Goal: Book appointment/travel/reservation

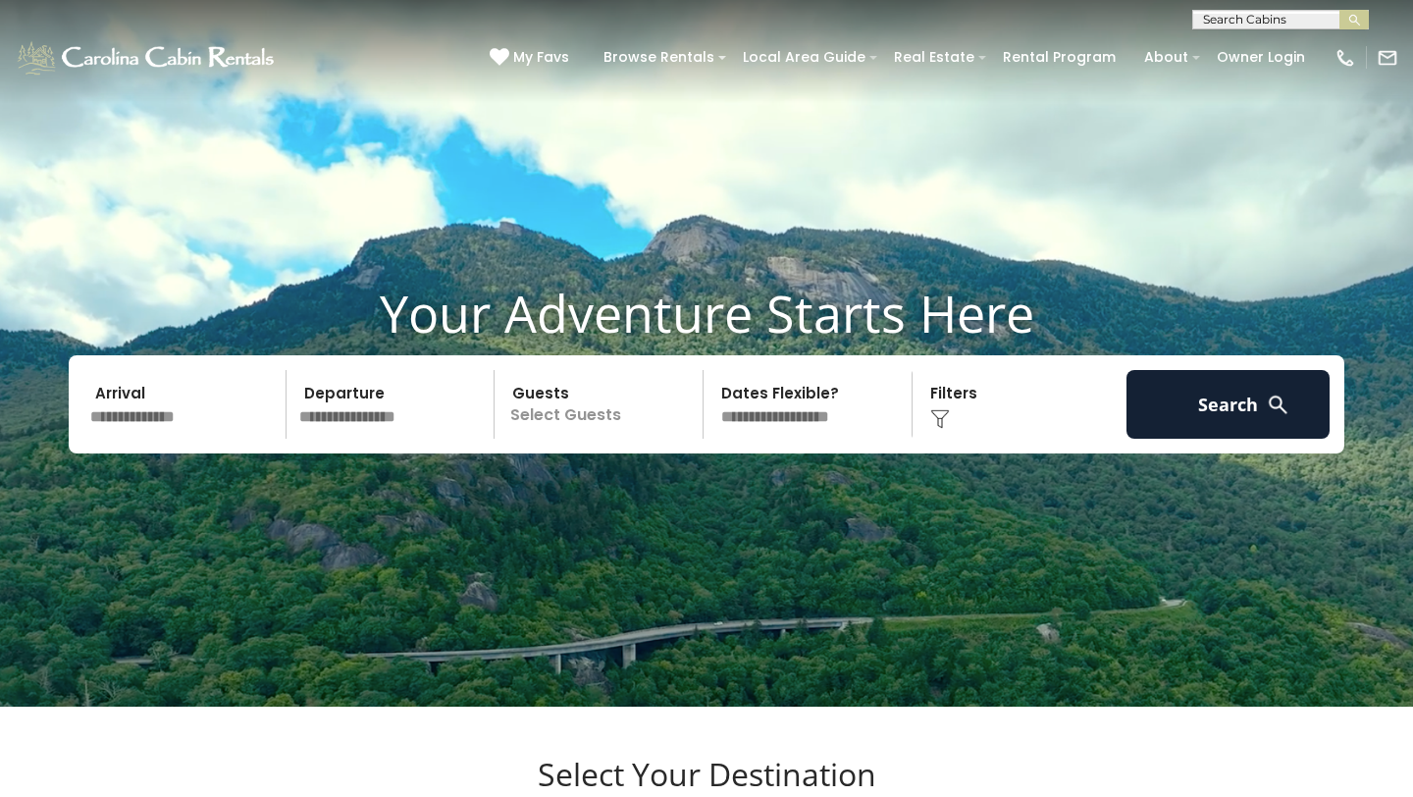
click at [133, 439] on input "text" at bounding box center [184, 404] width 203 height 69
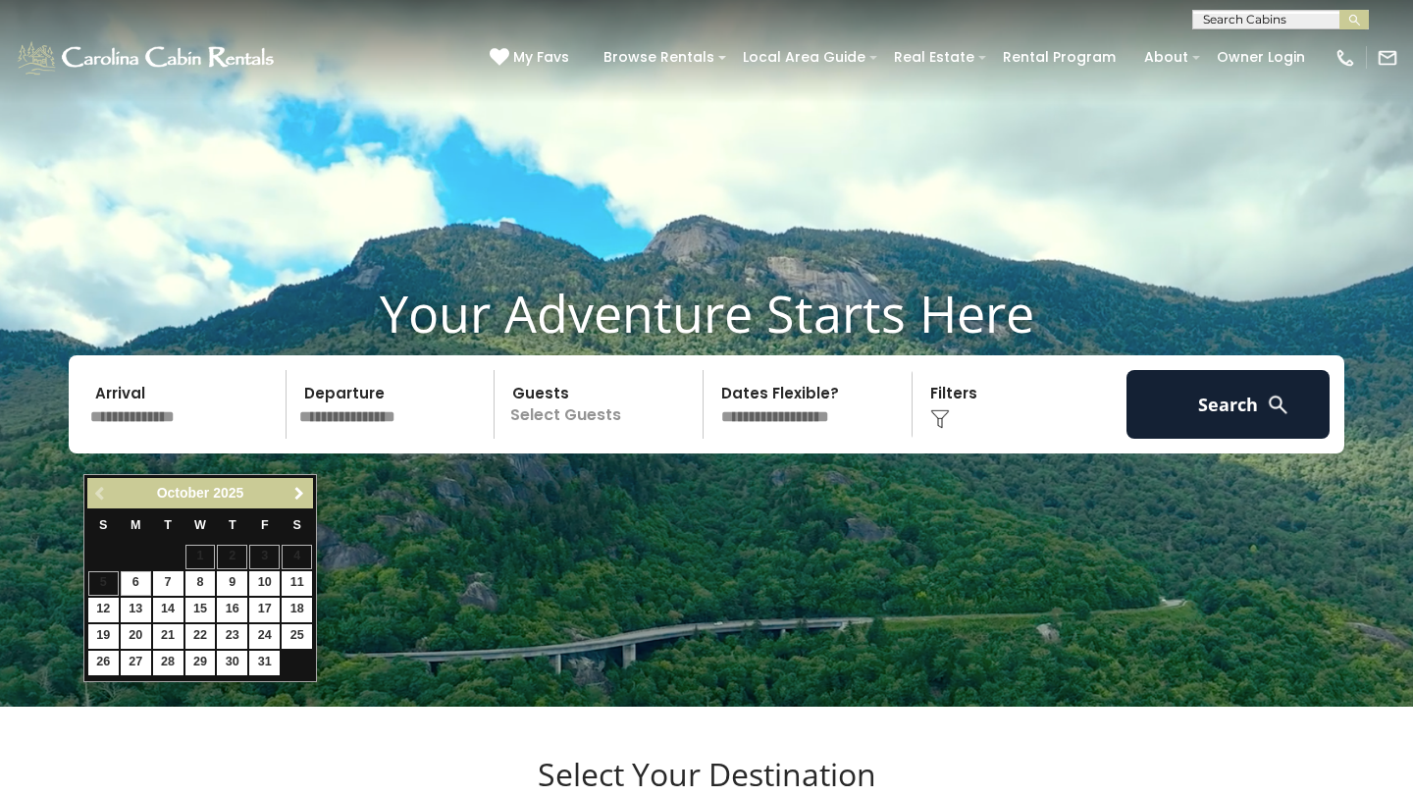
click at [302, 487] on span "Next" at bounding box center [300, 494] width 16 height 16
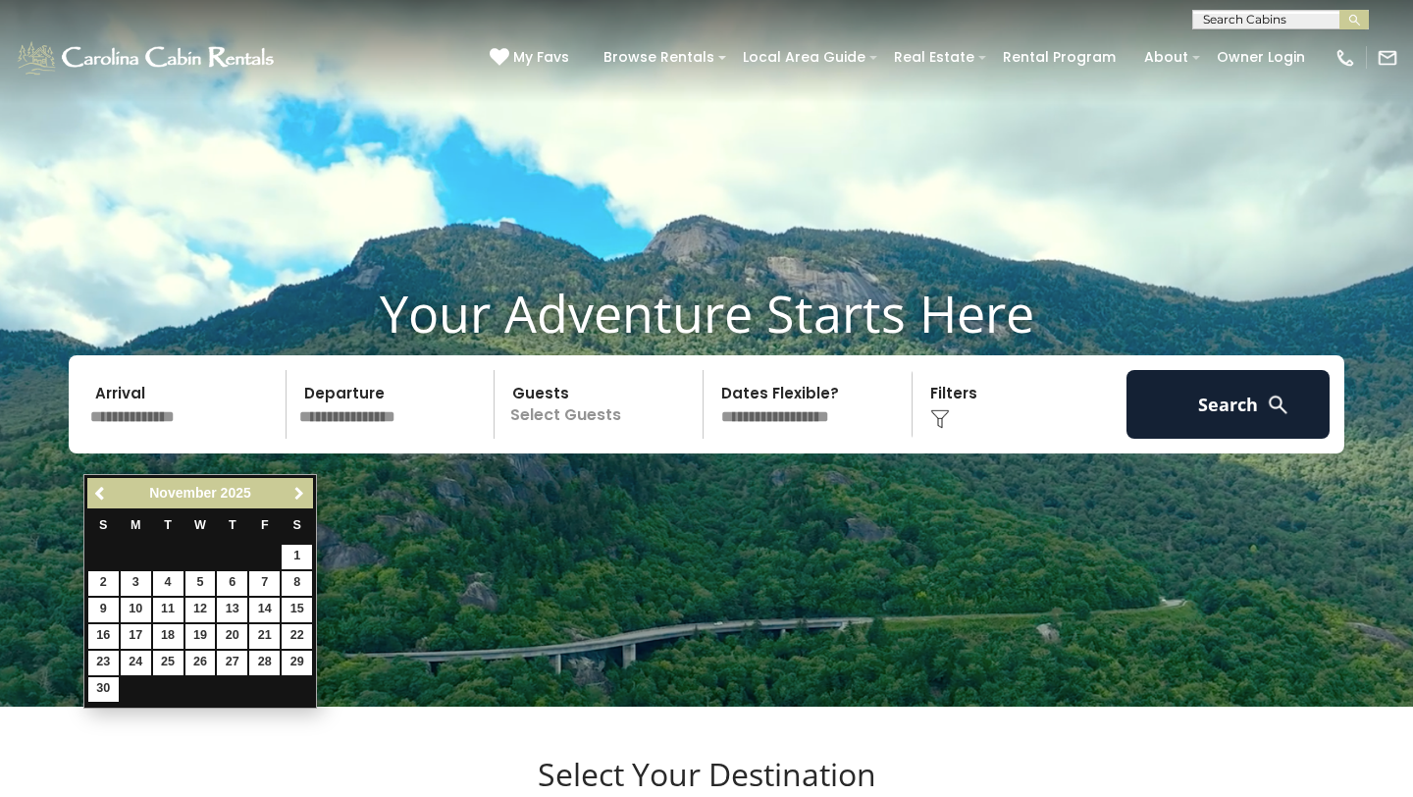
click at [302, 487] on span "Next" at bounding box center [300, 494] width 16 height 16
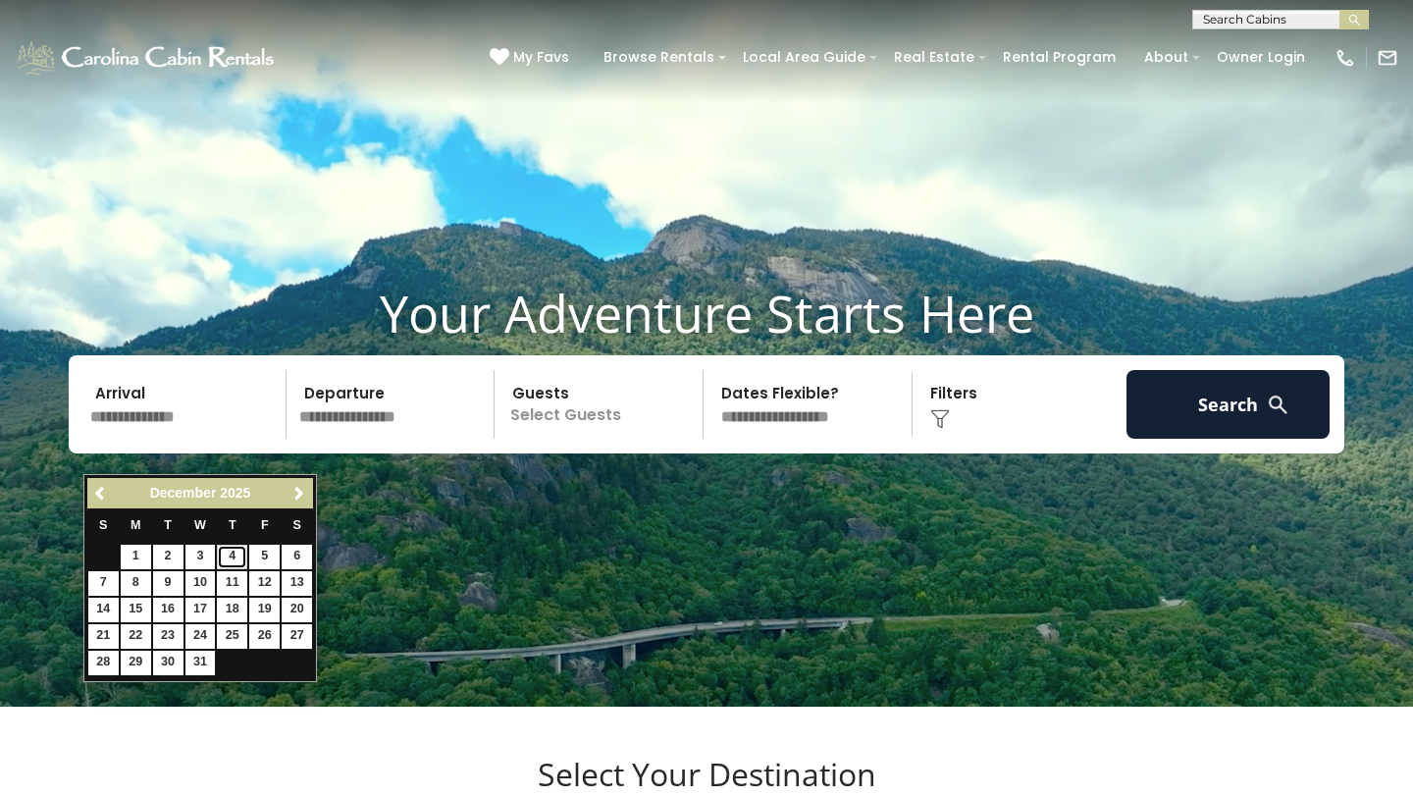
click at [235, 553] on link "4" at bounding box center [232, 557] width 30 height 25
type input "*******"
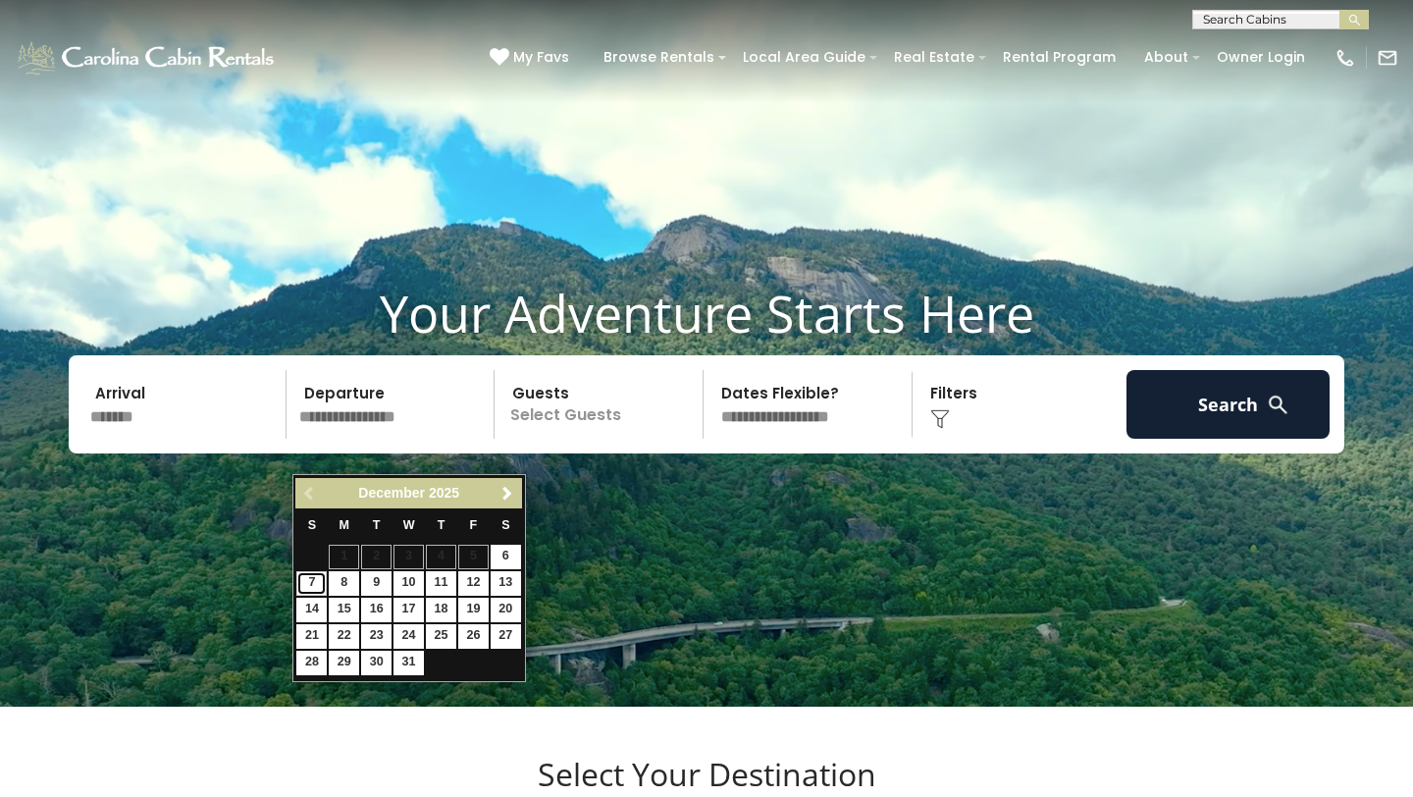
click at [310, 579] on link "7" at bounding box center [311, 583] width 30 height 25
type input "*******"
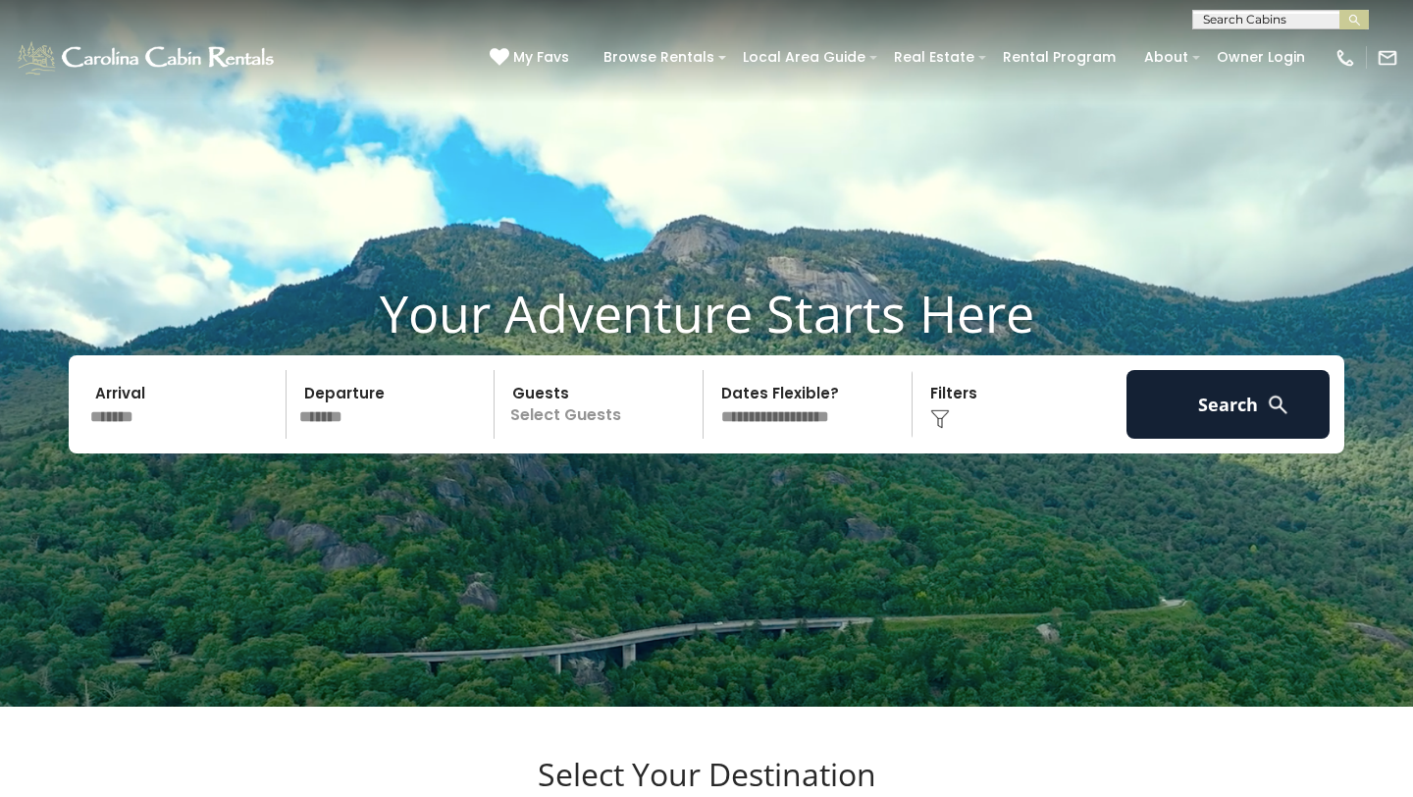
click at [567, 435] on p "Select Guests" at bounding box center [602, 404] width 202 height 69
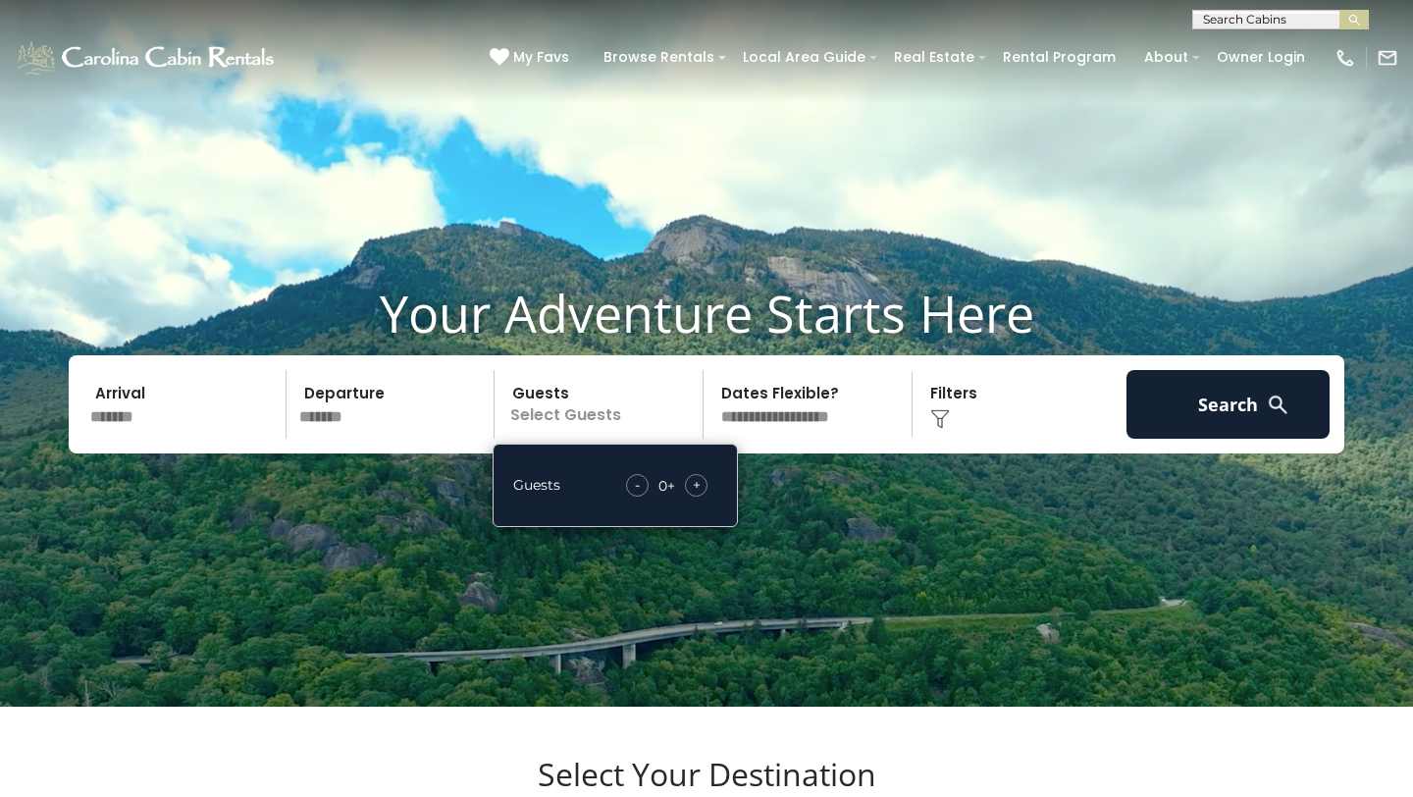
click at [697, 495] on span "+" at bounding box center [697, 485] width 8 height 20
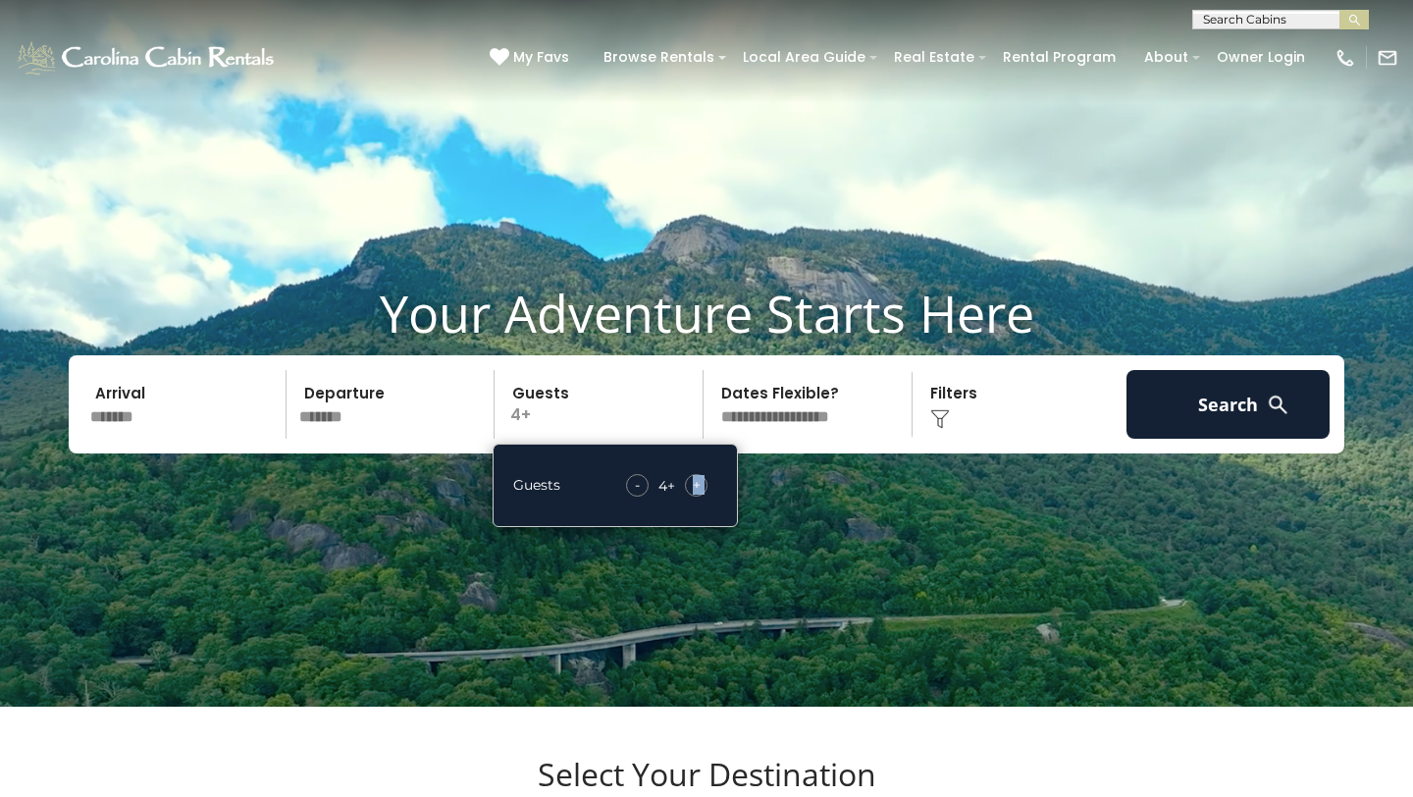
click at [697, 495] on span "+" at bounding box center [697, 485] width 8 height 20
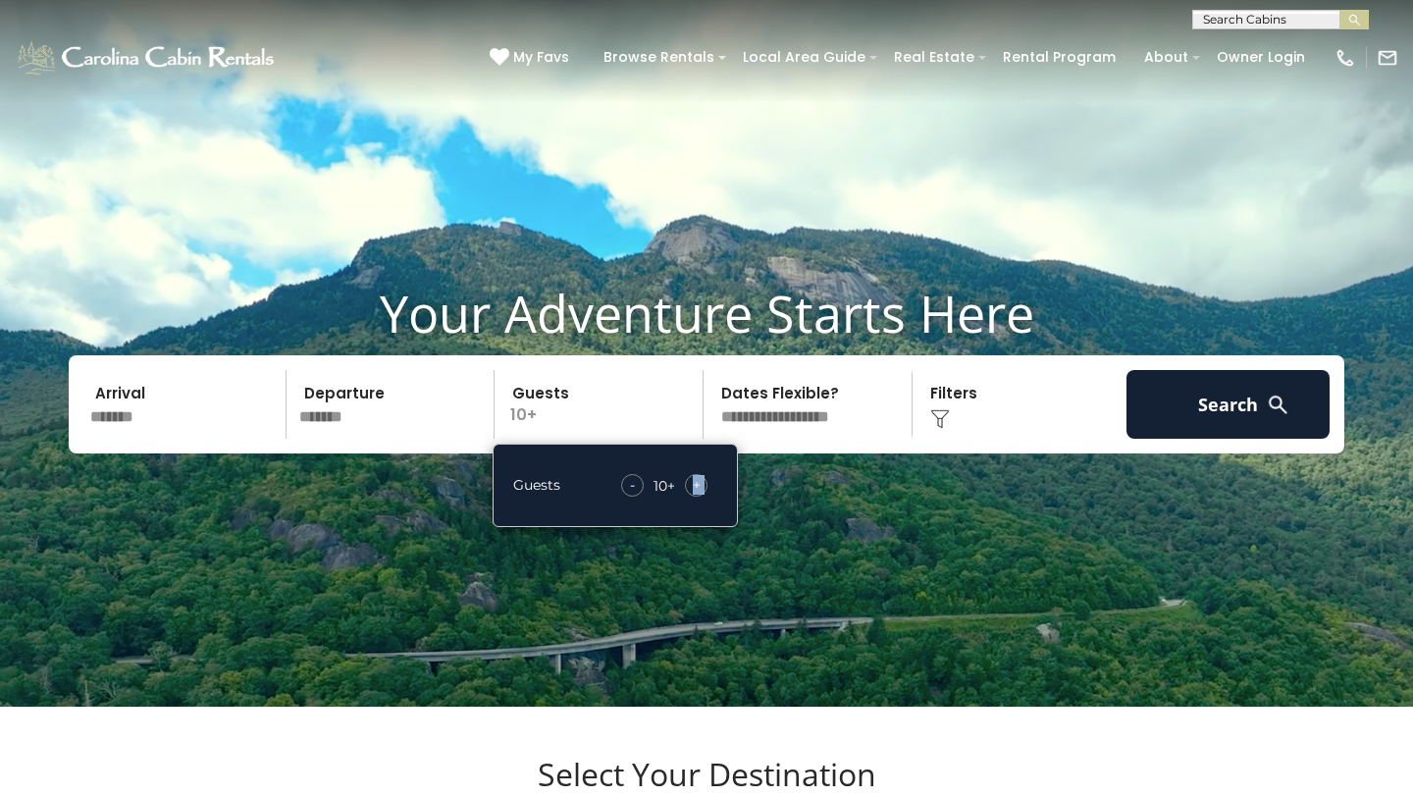
click at [697, 495] on span "+" at bounding box center [697, 485] width 8 height 20
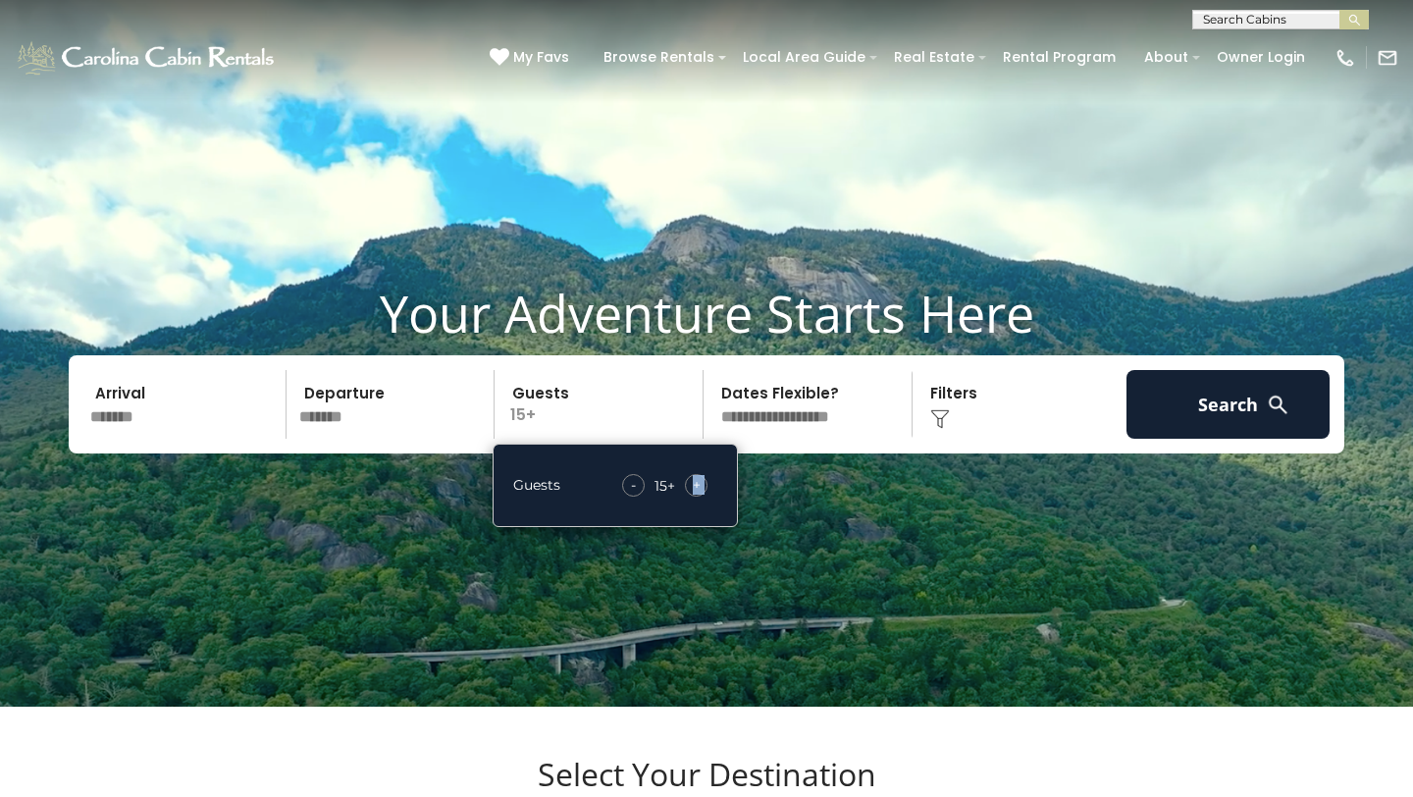
click at [697, 495] on span "+" at bounding box center [697, 485] width 8 height 20
click at [776, 439] on select "**********" at bounding box center [811, 404] width 202 height 69
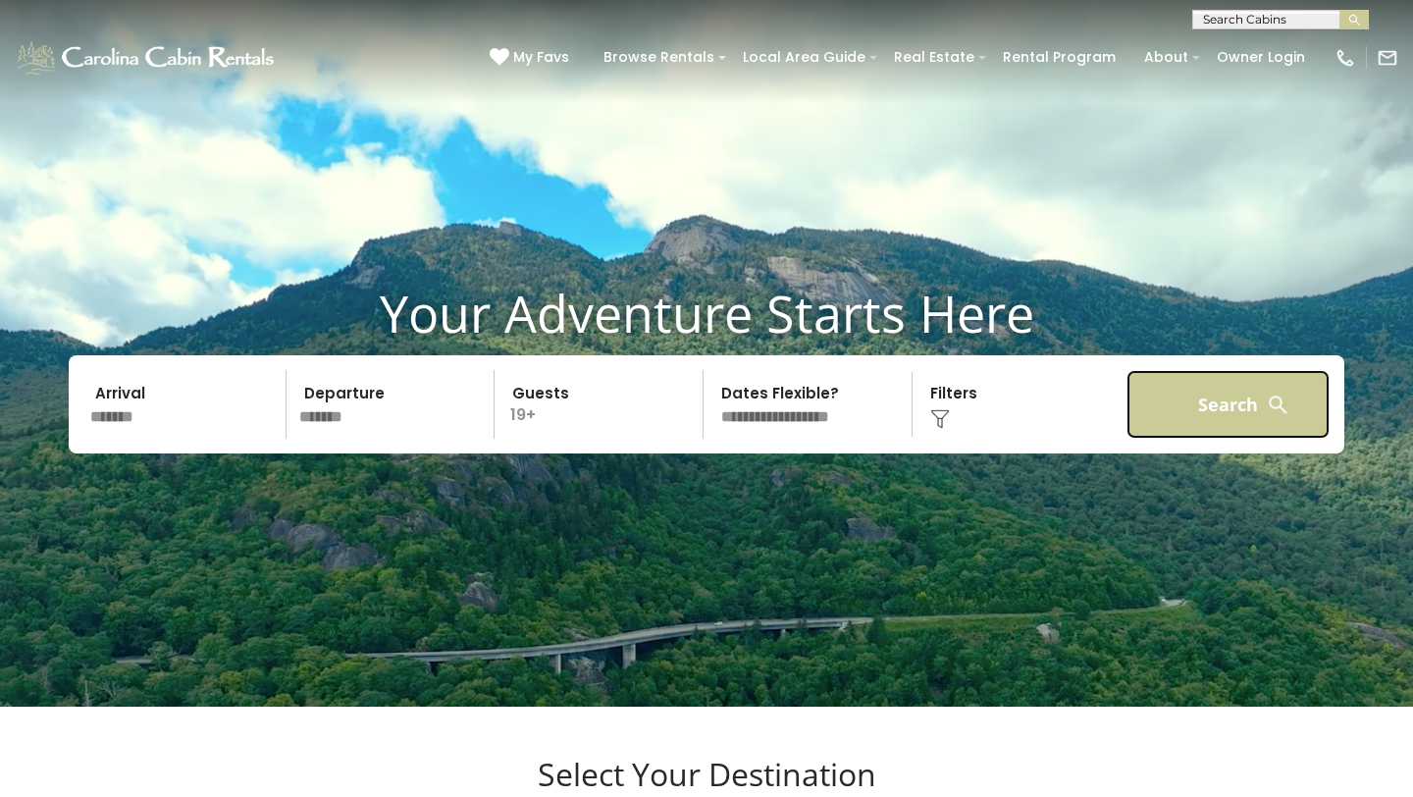
click at [1153, 432] on button "Search" at bounding box center [1228, 404] width 203 height 69
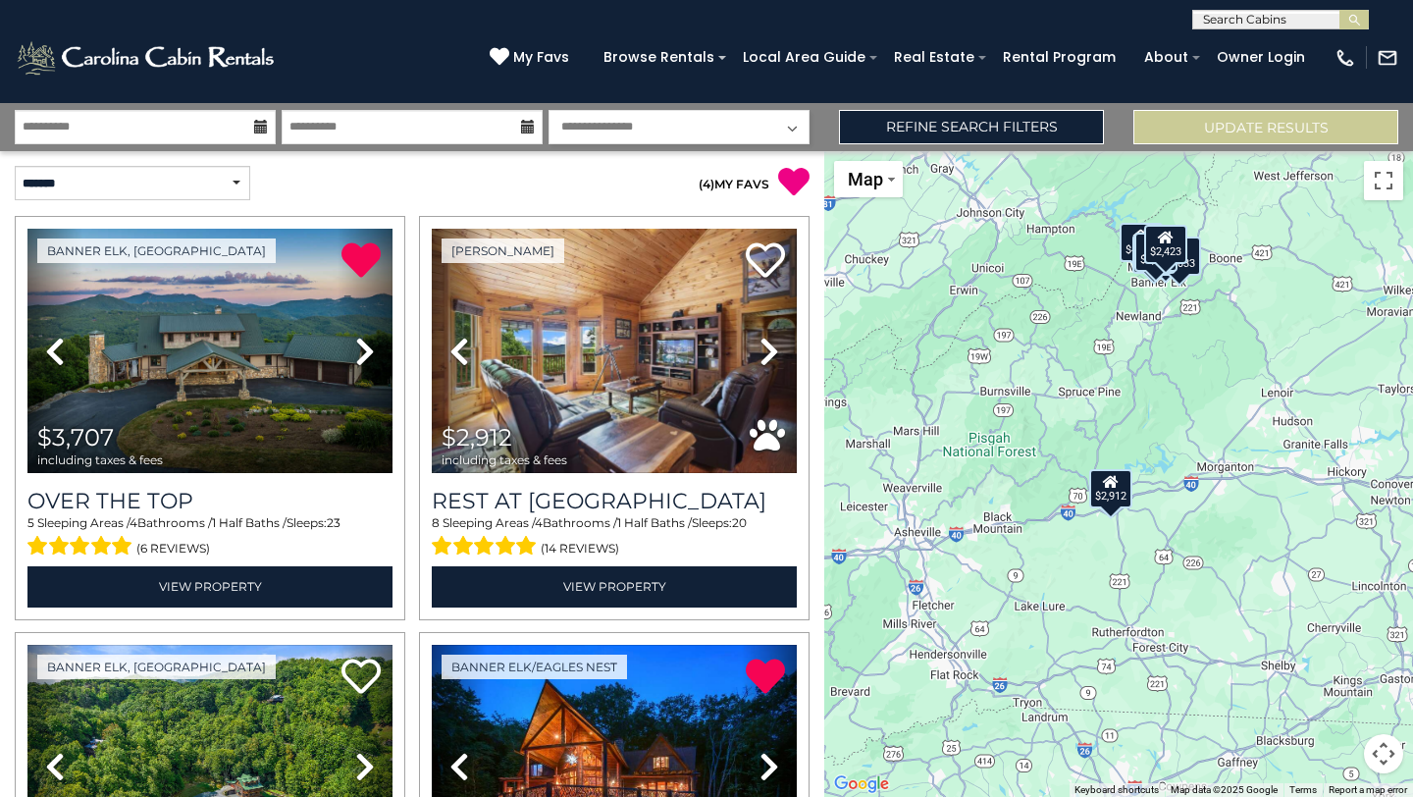
drag, startPoint x: 1193, startPoint y: 688, endPoint x: 1204, endPoint y: 559, distance: 129.1
click at [1205, 560] on div "$3,707 $2,912 $4,033 $4,096 $3,500 $4,070 $2,423" at bounding box center [1119, 474] width 589 height 646
click at [1118, 487] on div "$2,912" at bounding box center [1110, 487] width 43 height 39
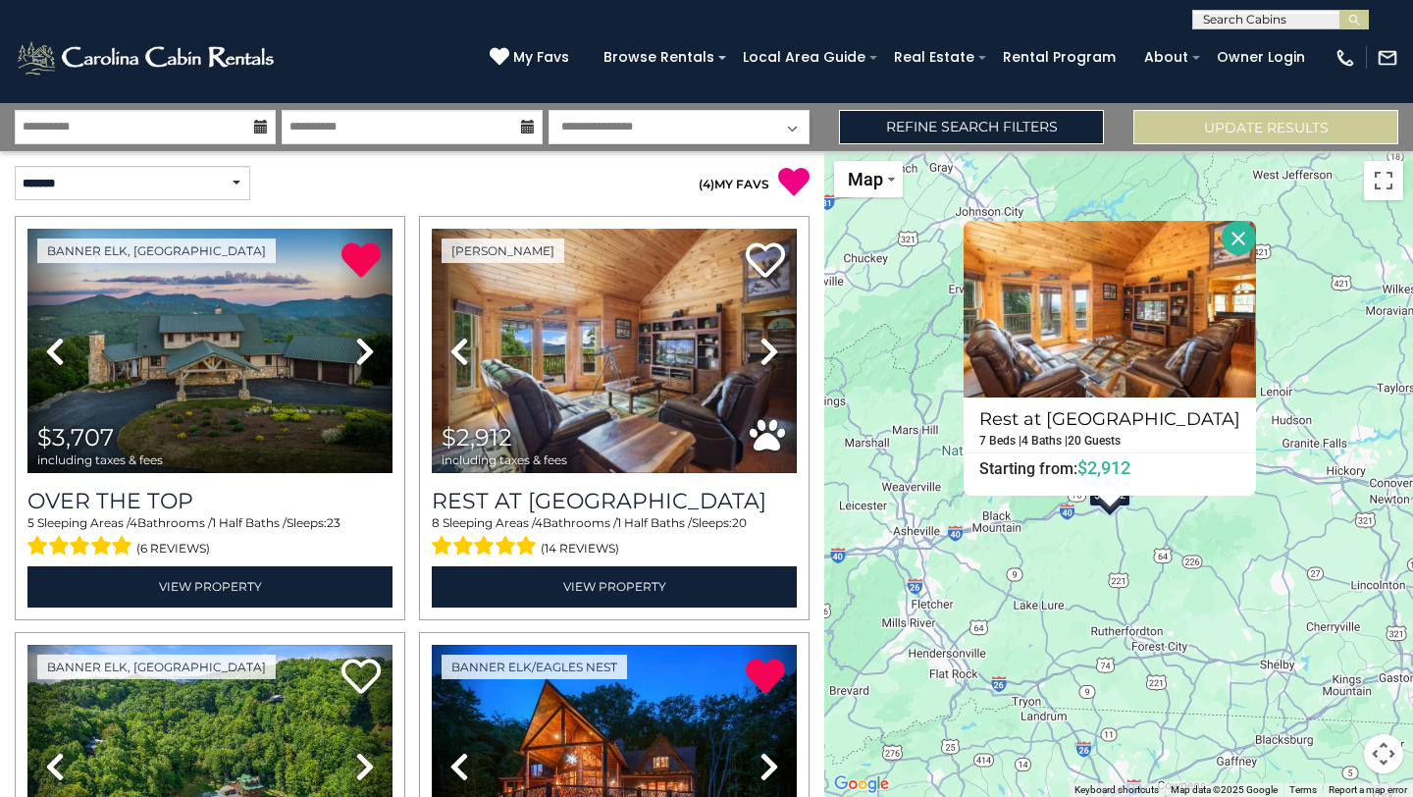
click at [970, 610] on div "$3,707 $2,912 $4,033 $4,096 $3,500 $4,070 $2,423 Rest at Mountain Crest 7 Beds …" at bounding box center [1119, 474] width 589 height 646
click at [1224, 241] on button "Close" at bounding box center [1239, 238] width 34 height 34
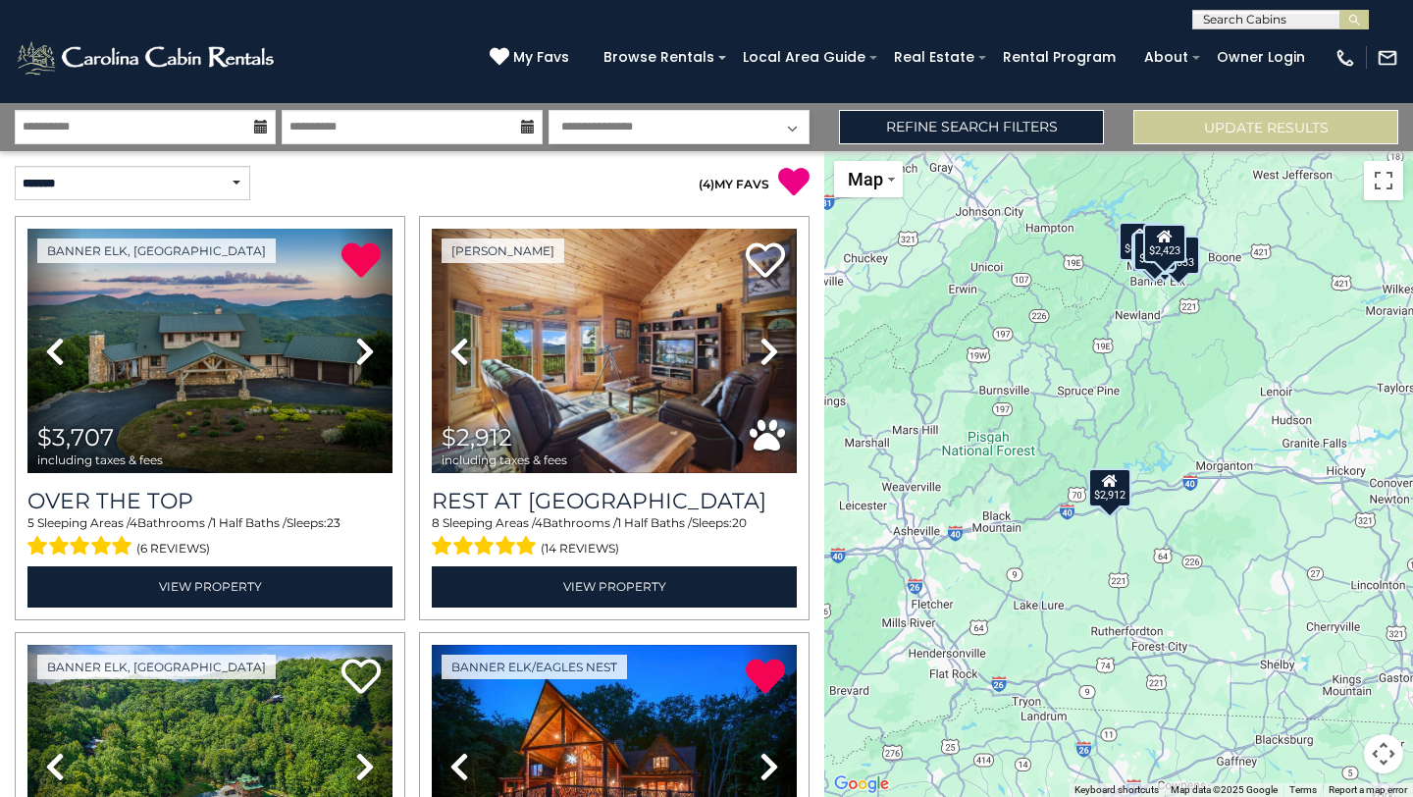
click at [1201, 489] on div "$3,707 $2,912 $4,033 $4,096 $3,500 $4,070 $2,423" at bounding box center [1119, 474] width 589 height 646
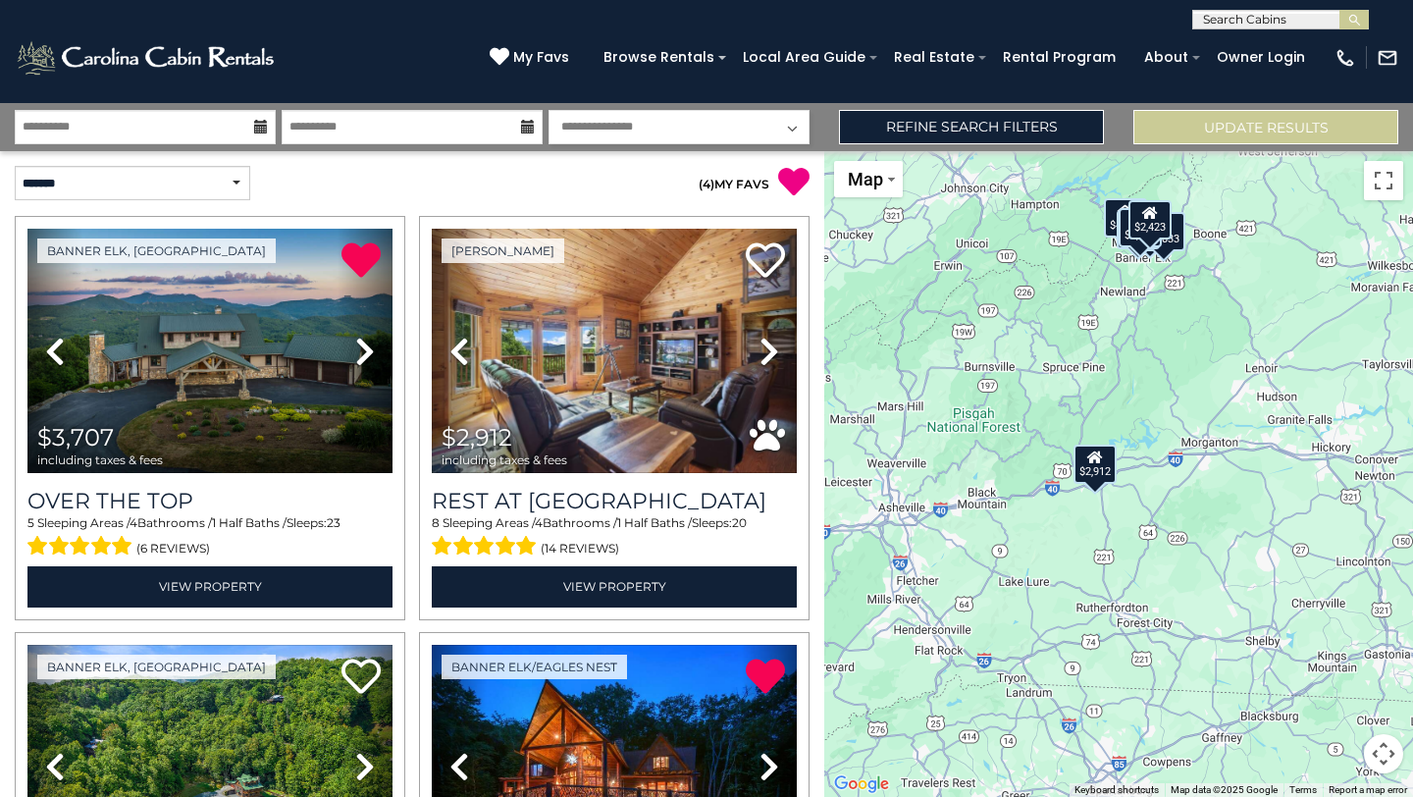
drag, startPoint x: 1201, startPoint y: 489, endPoint x: 1000, endPoint y: 365, distance: 236.2
click at [1000, 365] on div "$3,707 $2,912 $4,033 $4,096 $3,500 $4,070 $2,423" at bounding box center [1119, 474] width 589 height 646
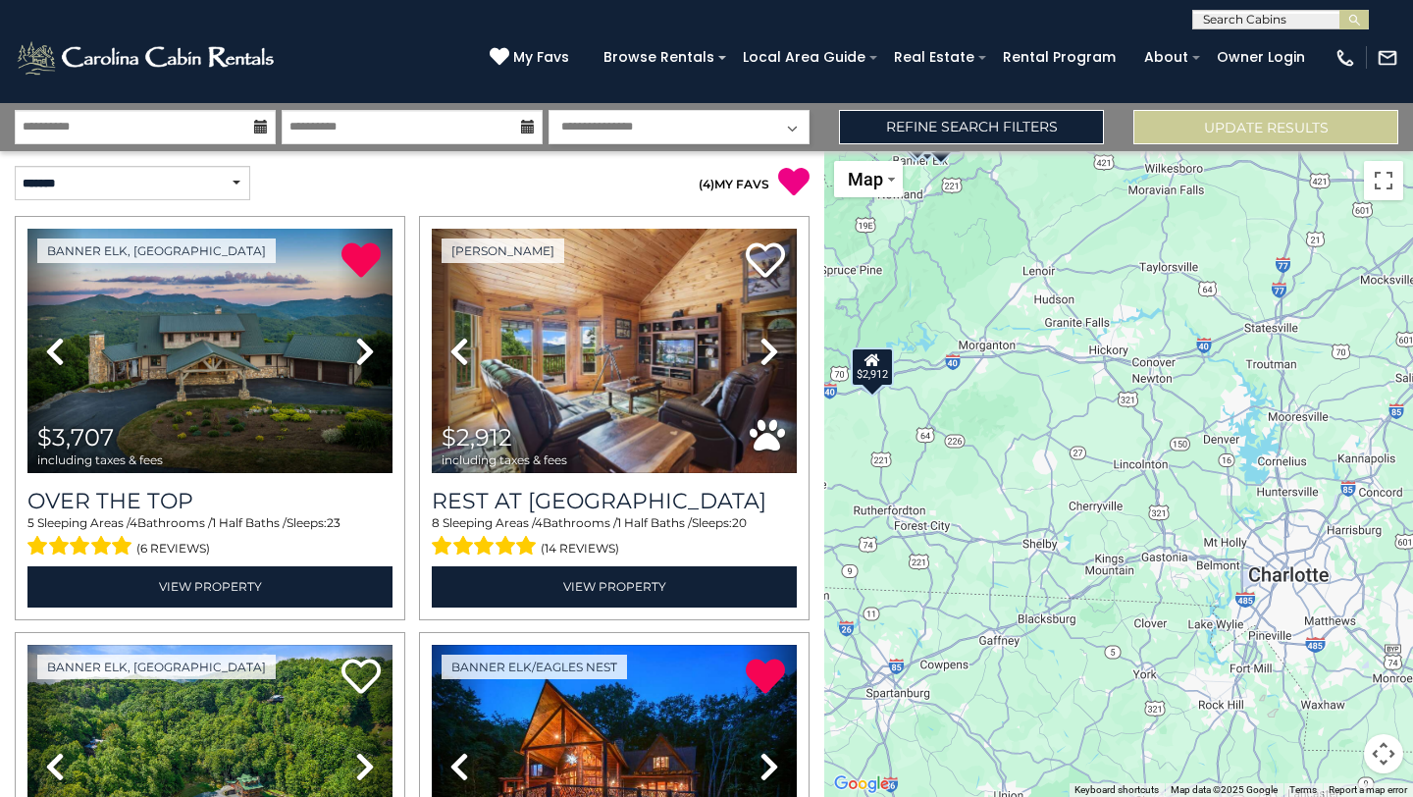
drag, startPoint x: 1101, startPoint y: 417, endPoint x: 919, endPoint y: 475, distance: 191.5
click at [919, 475] on div "$3,707 $2,912 $4,033 $4,096 $3,500 $4,070 $2,423" at bounding box center [1119, 474] width 589 height 646
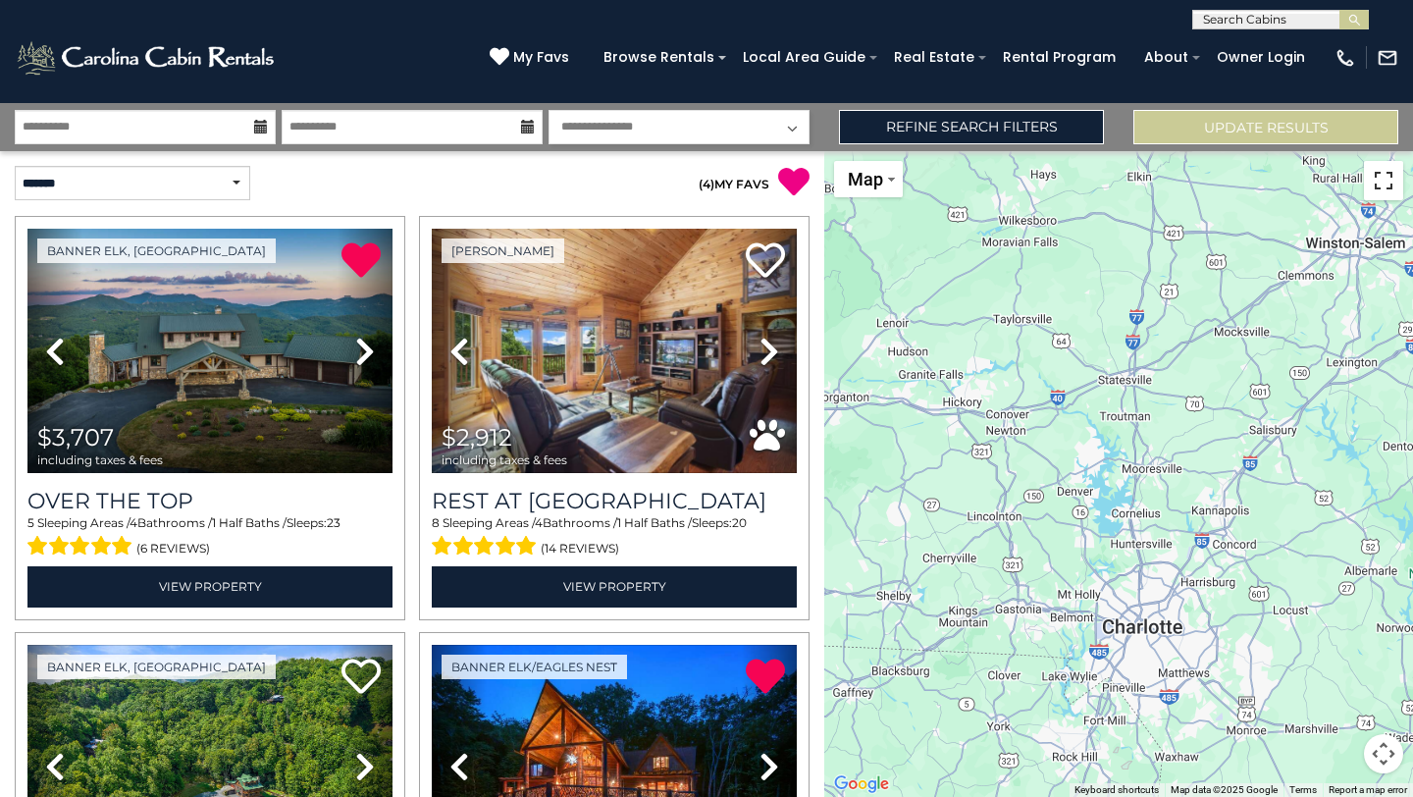
click at [1389, 180] on button "Toggle fullscreen view" at bounding box center [1383, 180] width 39 height 39
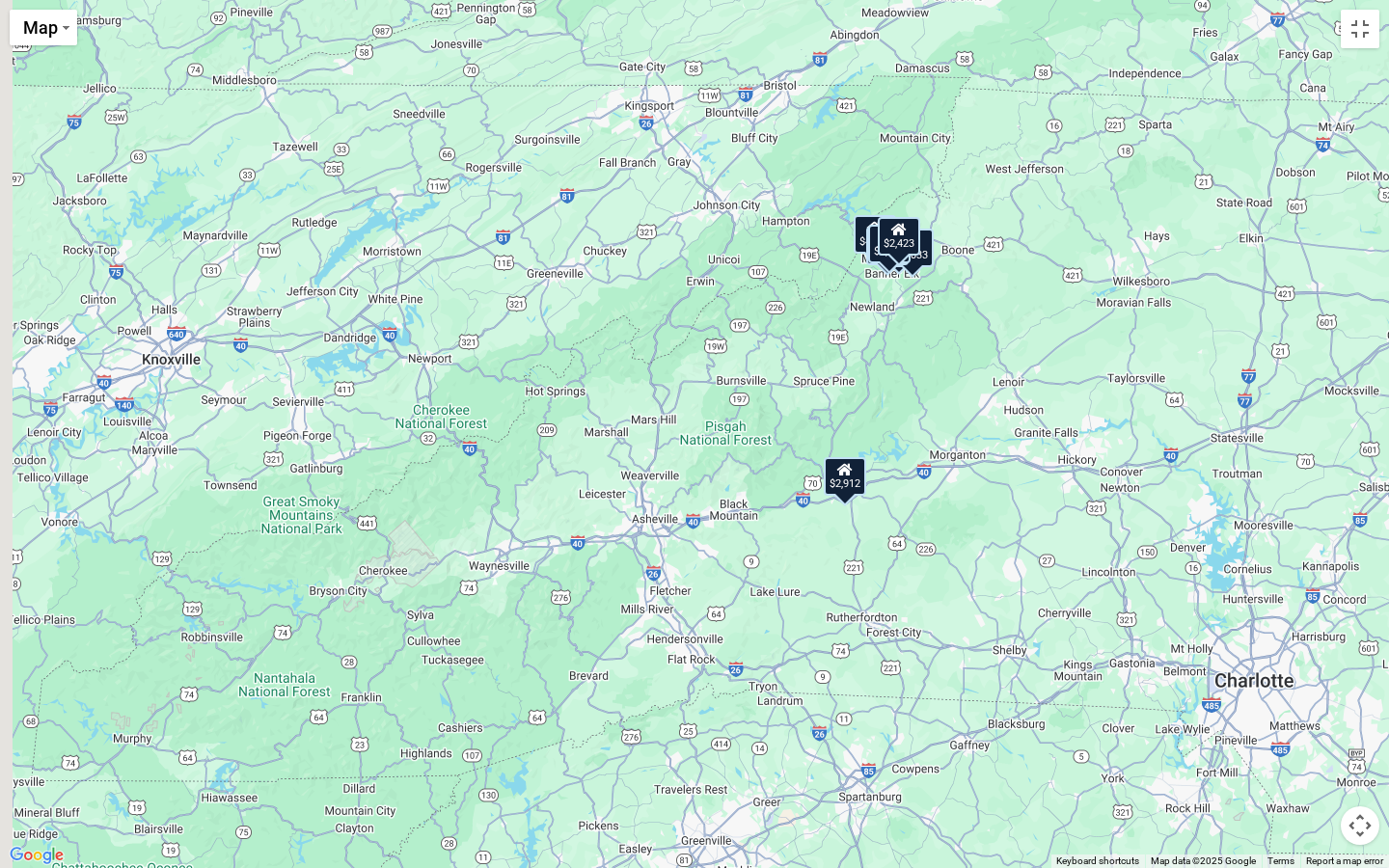
drag, startPoint x: 699, startPoint y: 508, endPoint x: 1241, endPoint y: 605, distance: 550.6
click at [1241, 605] on div "$3,707 $2,912 $4,033 $4,096 $3,500 $4,070 $2,423" at bounding box center [694, 434] width 1389 height 868
click at [1364, 782] on gmp-internal-camera-control at bounding box center [1360, 826] width 38 height 38
click at [1367, 782] on button "Map camera controls" at bounding box center [1360, 826] width 38 height 38
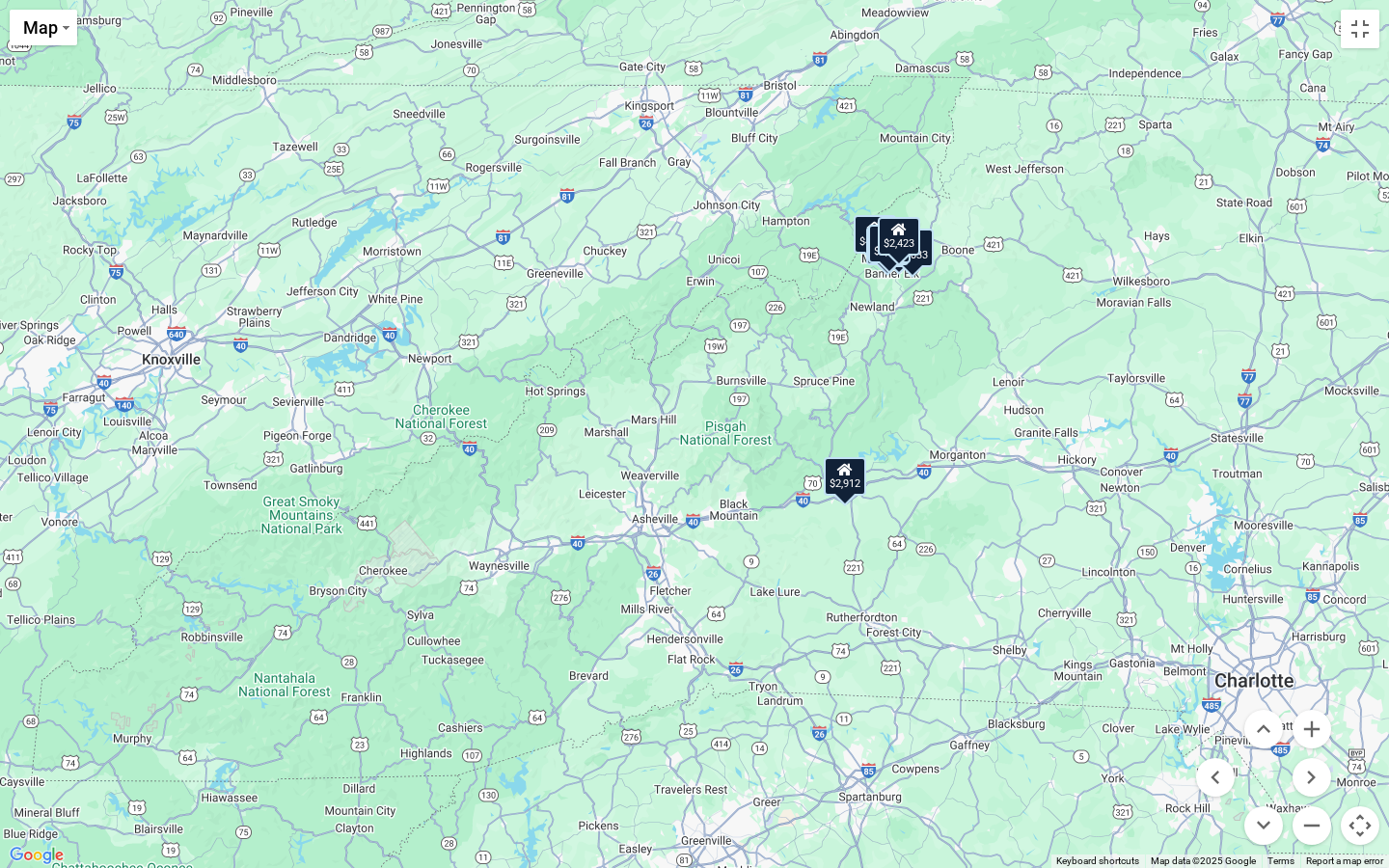
click at [1364, 782] on button "Map camera controls" at bounding box center [1360, 826] width 38 height 38
click at [1351, 29] on button "Toggle fullscreen view" at bounding box center [1360, 29] width 38 height 38
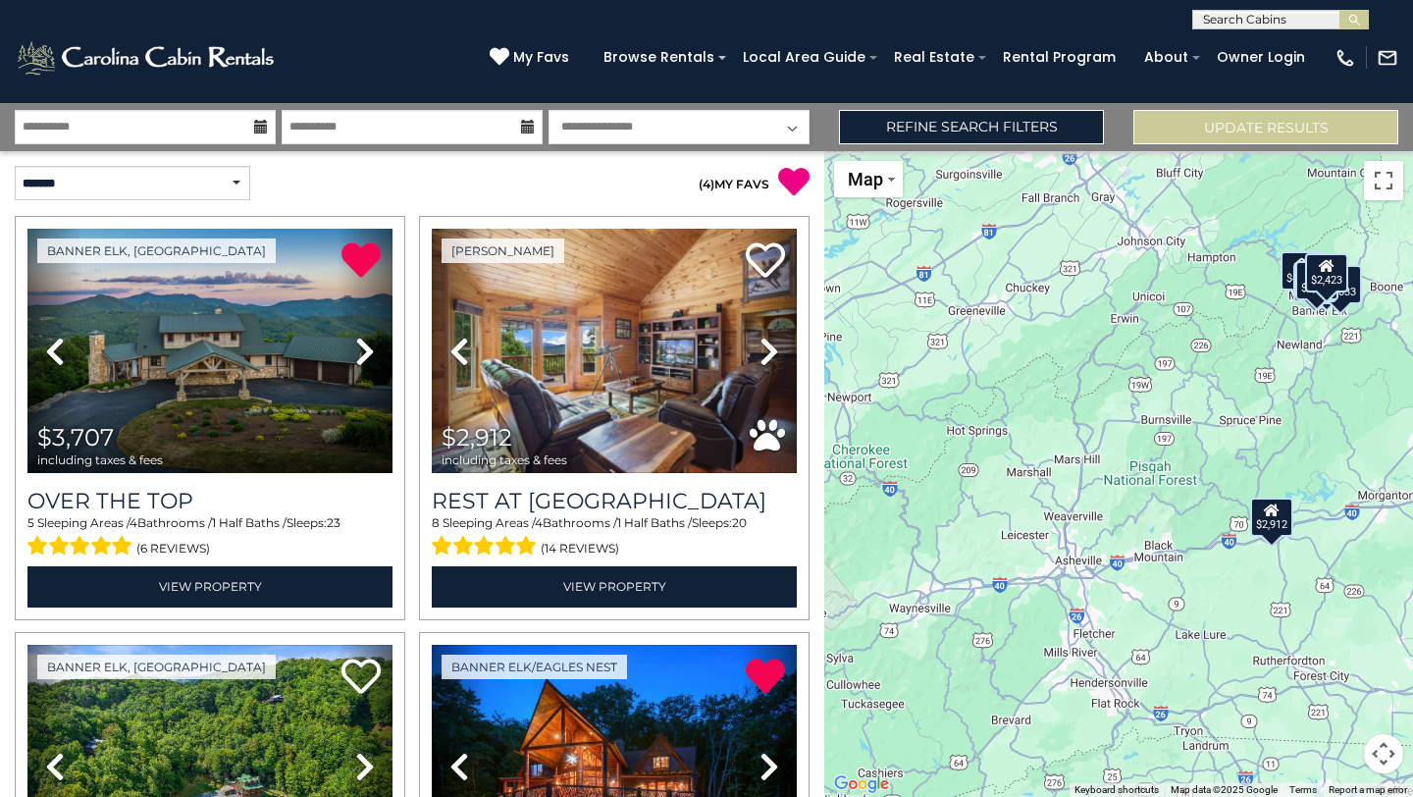
click at [654, 127] on select "**********" at bounding box center [679, 127] width 261 height 34
click at [549, 110] on select "**********" at bounding box center [679, 127] width 261 height 34
